Goal: Information Seeking & Learning: Check status

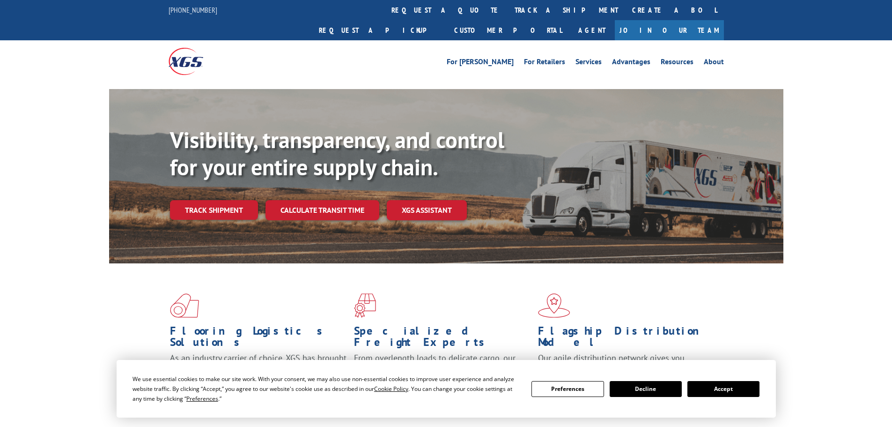
click at [508, 16] on link "track a shipment" at bounding box center [567, 10] width 118 height 20
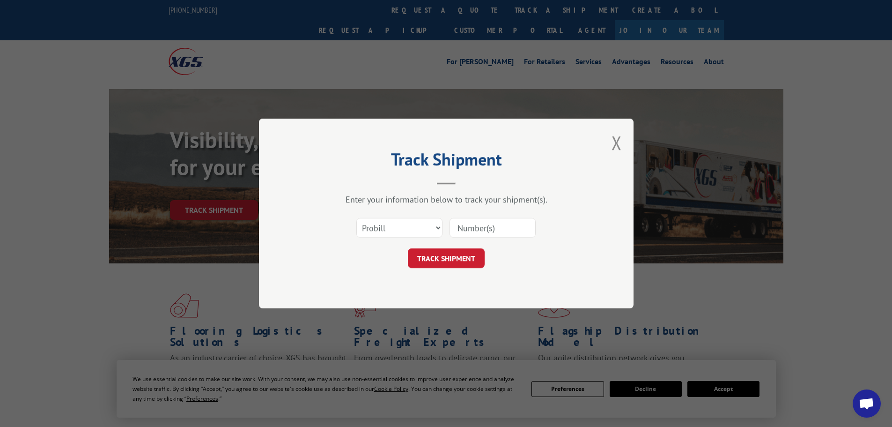
click at [482, 228] on input at bounding box center [493, 228] width 86 height 20
paste input "17232100"
type input "17232100"
click at [460, 257] on button "TRACK SHIPMENT" at bounding box center [446, 258] width 77 height 20
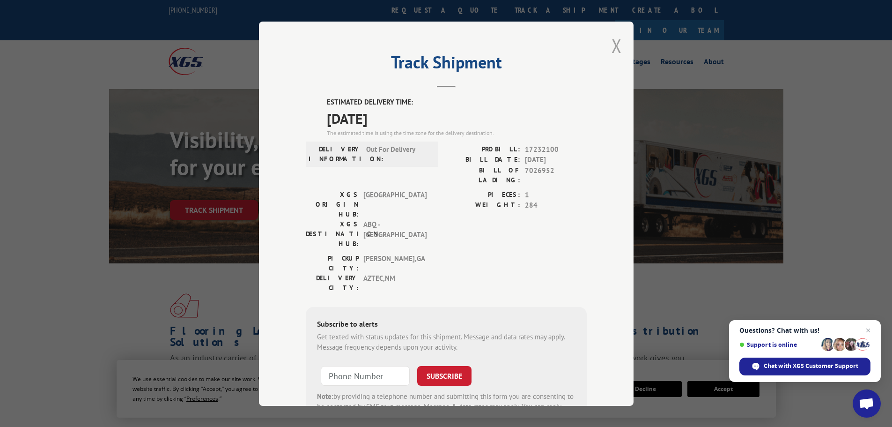
click at [614, 45] on button "Close modal" at bounding box center [617, 45] width 10 height 25
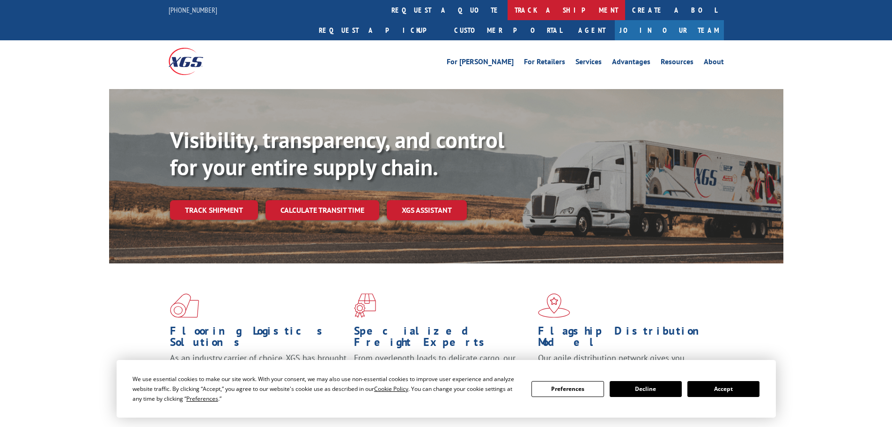
click at [508, 9] on link "track a shipment" at bounding box center [567, 10] width 118 height 20
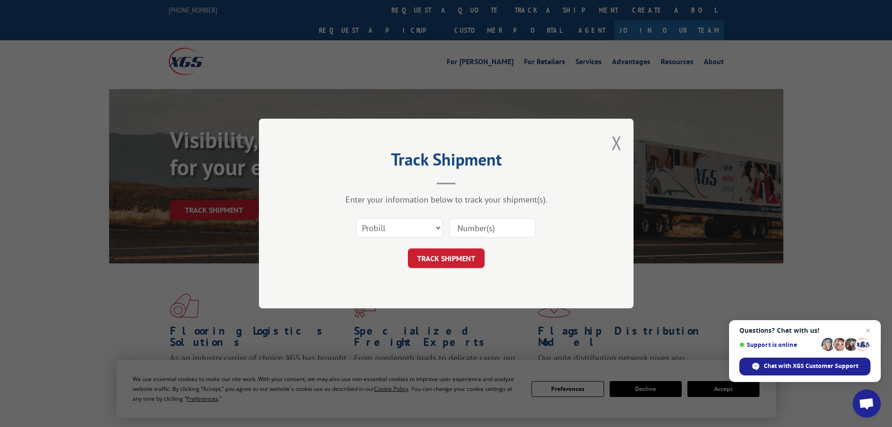
click at [466, 225] on input at bounding box center [493, 228] width 86 height 20
paste input "17232100"
type input "17232100"
click at [442, 256] on button "TRACK SHIPMENT" at bounding box center [446, 258] width 77 height 20
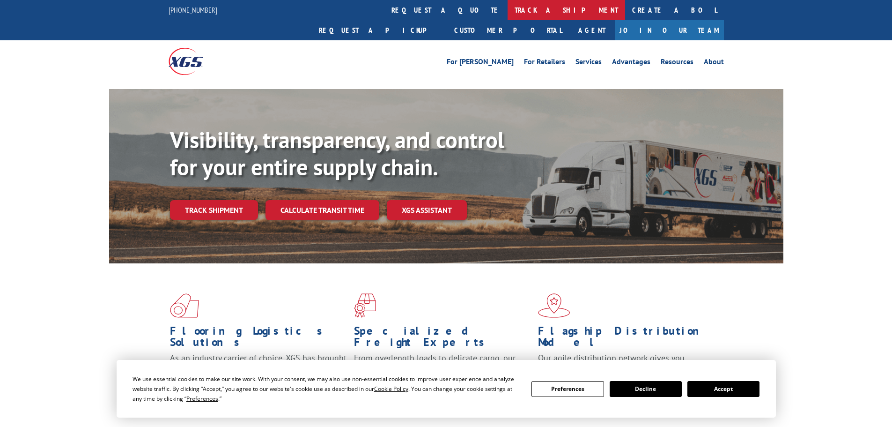
click at [508, 9] on link "track a shipment" at bounding box center [567, 10] width 118 height 20
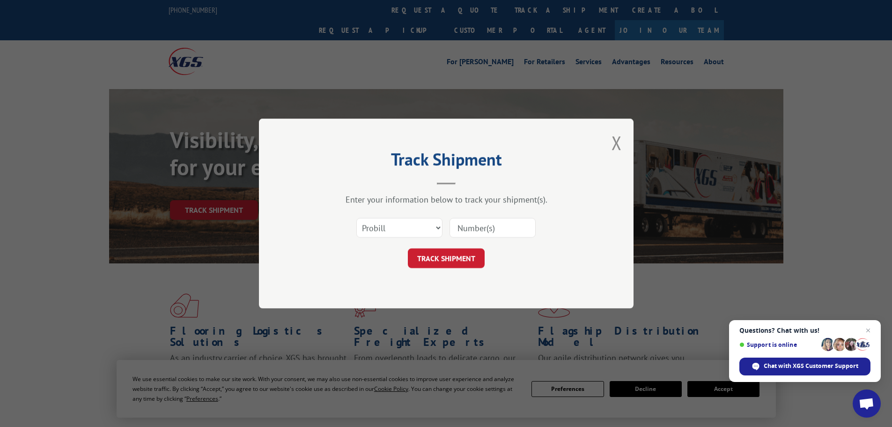
click at [483, 227] on input at bounding box center [493, 228] width 86 height 20
paste input "17232229"
type input "17232229"
click at [473, 248] on form "Select category... Probill BOL PO 17232229 TRACK SHIPMENT" at bounding box center [446, 240] width 281 height 56
click at [466, 252] on button "TRACK SHIPMENT" at bounding box center [446, 258] width 77 height 20
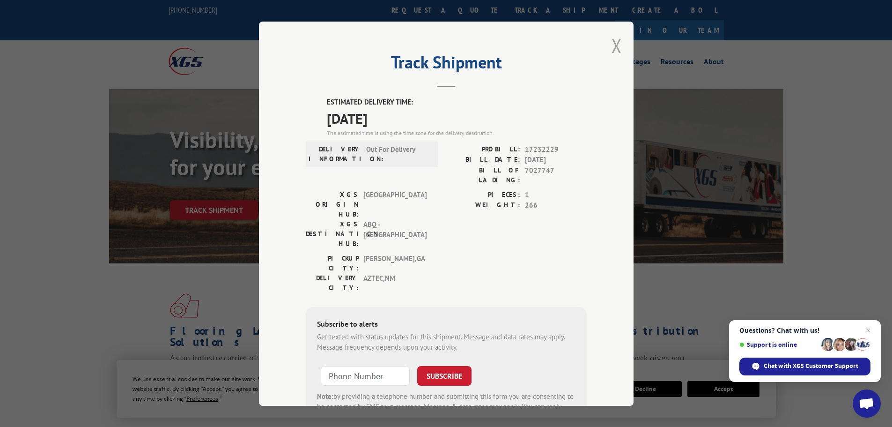
click at [615, 50] on button "Close modal" at bounding box center [617, 45] width 10 height 25
